Goal: Task Accomplishment & Management: Manage account settings

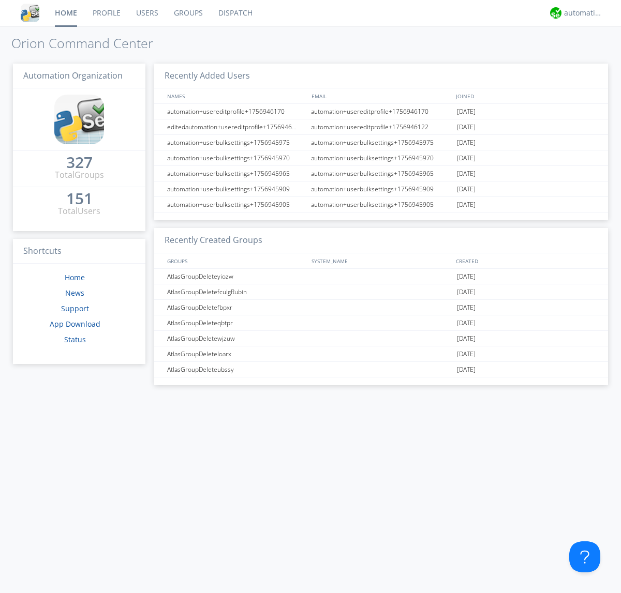
click at [146, 13] on link "Users" at bounding box center [147, 13] width 38 height 26
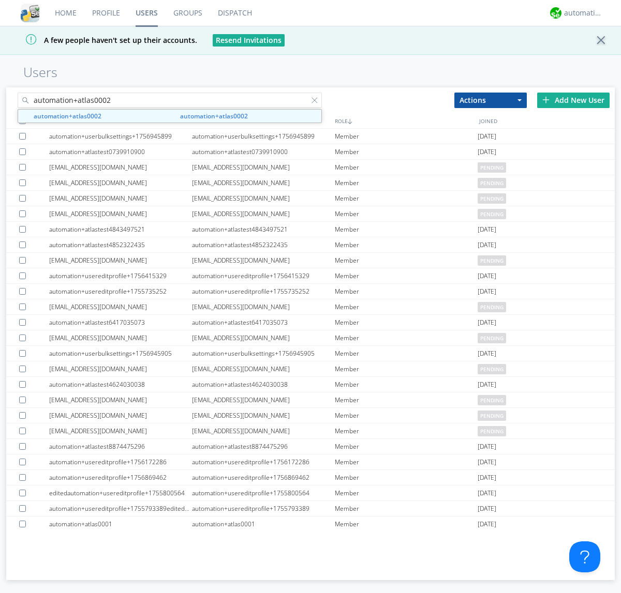
type input "automation+atlas0002"
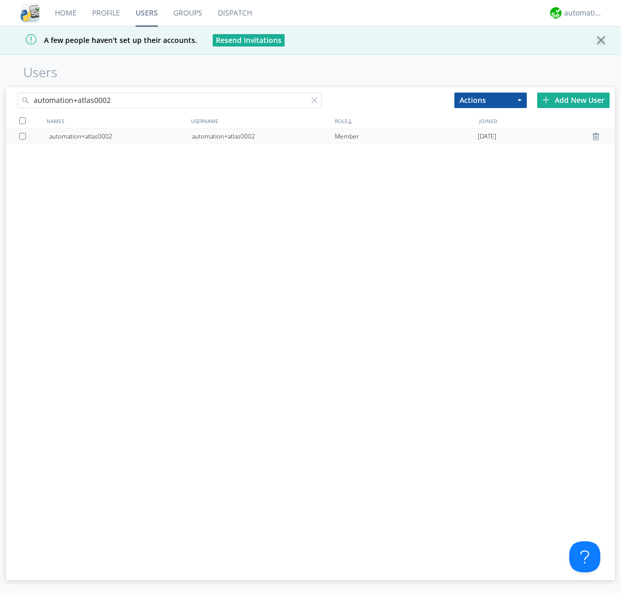
click at [263, 136] on div "automation+atlas0002" at bounding box center [263, 137] width 143 height 16
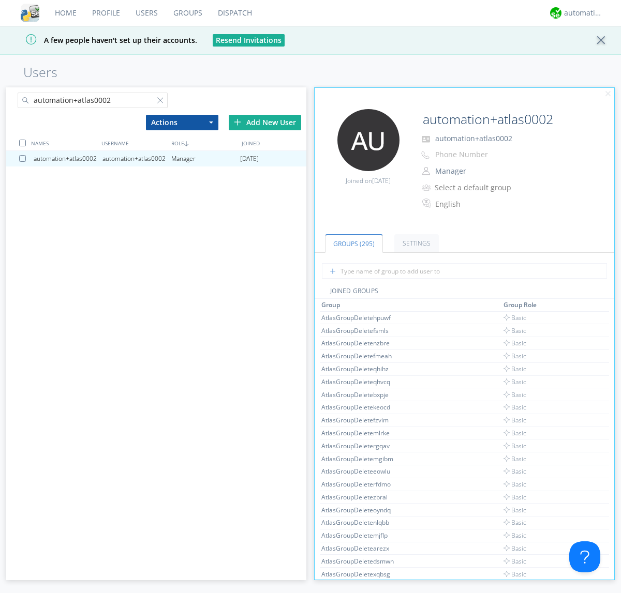
click at [482, 171] on button "Manager" at bounding box center [482, 171] width 103 height 14
click at [0, 0] on link "Basic User" at bounding box center [0, 0] width 0 height 0
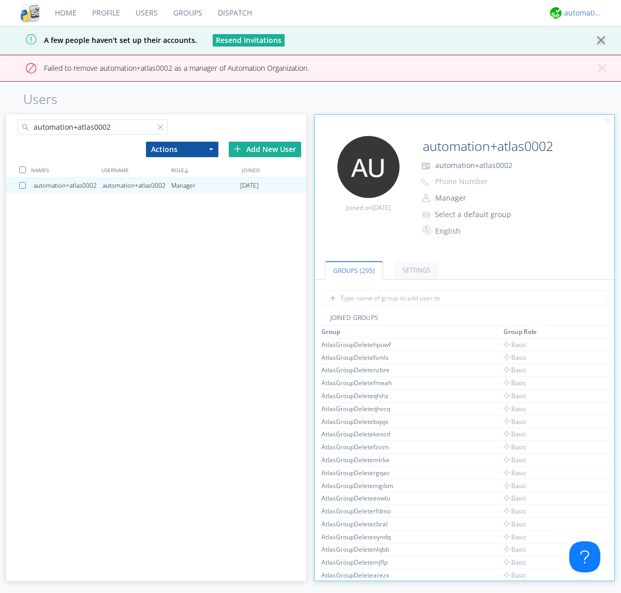
click at [580, 13] on div "automation+atlas" at bounding box center [583, 13] width 39 height 10
